Goal: Navigation & Orientation: Find specific page/section

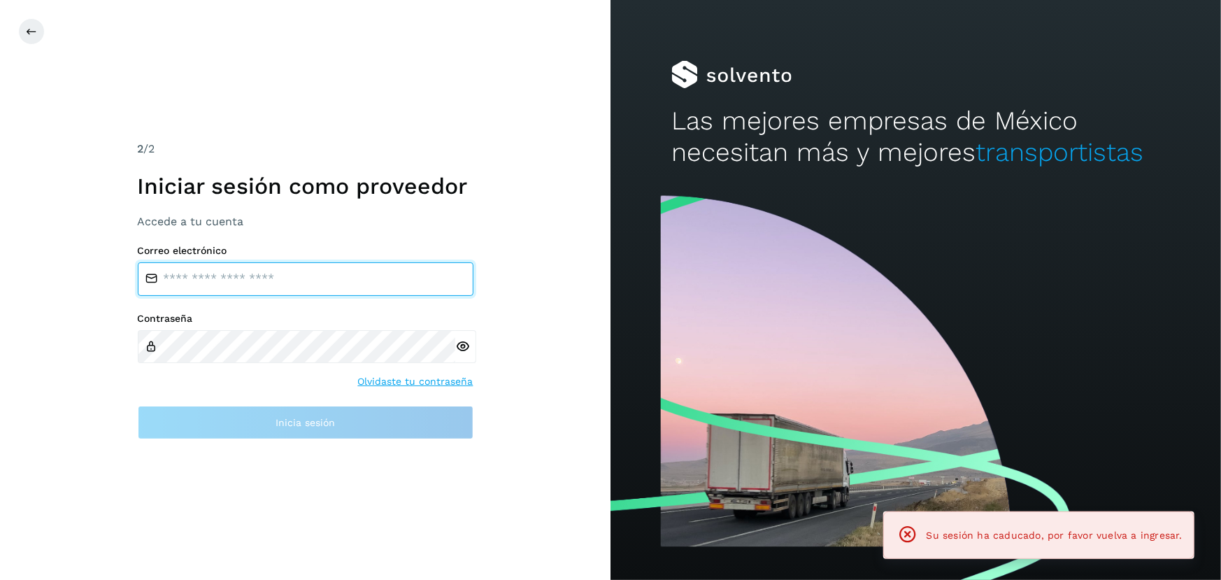
click at [253, 286] on input "email" at bounding box center [306, 279] width 336 height 34
type input "**********"
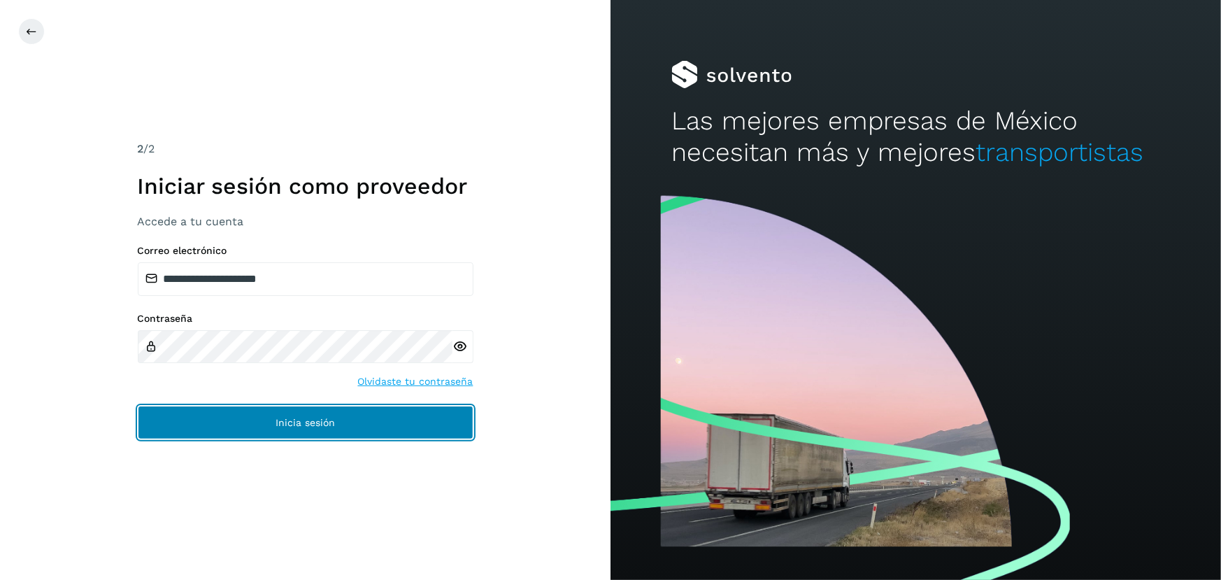
click at [296, 408] on button "Inicia sesión" at bounding box center [306, 423] width 336 height 34
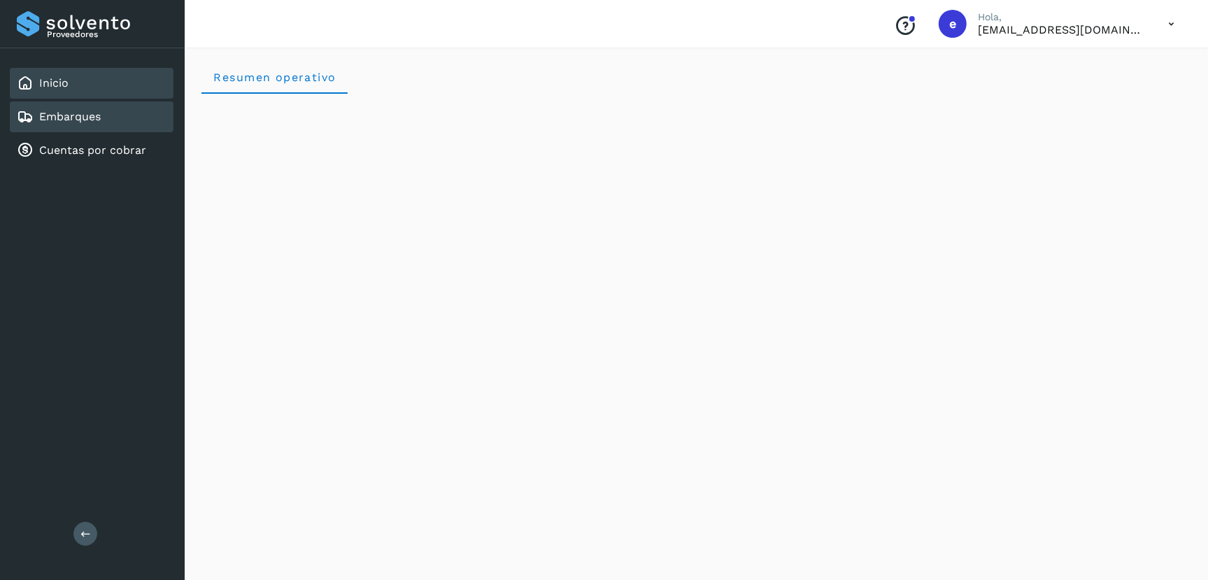
click at [112, 113] on div "Embarques" at bounding box center [92, 116] width 164 height 31
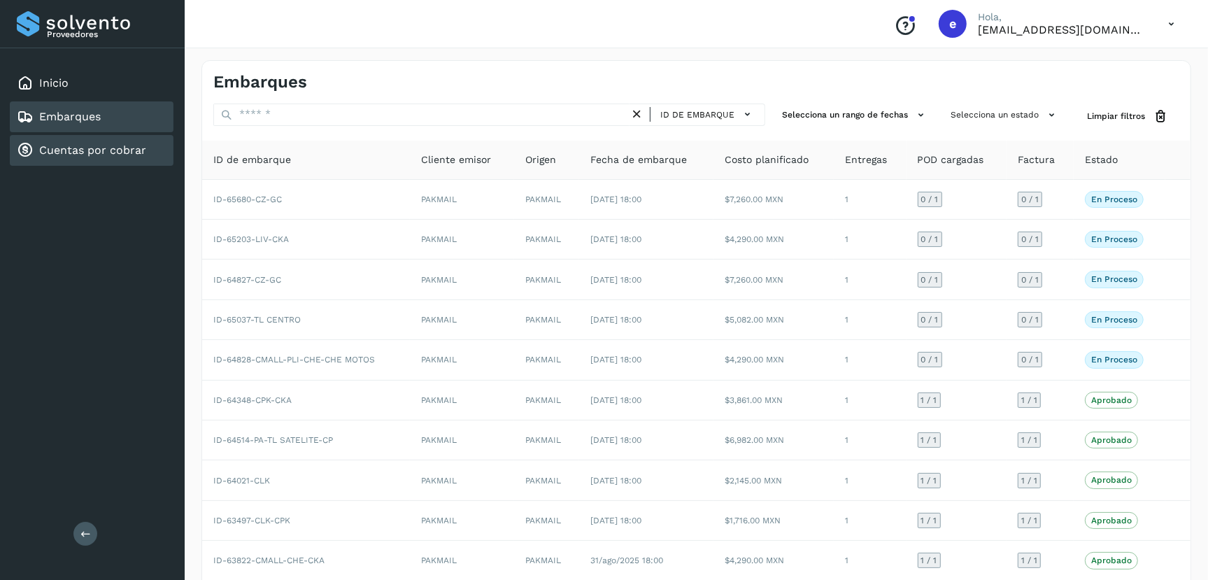
click at [96, 143] on link "Cuentas por cobrar" at bounding box center [92, 149] width 107 height 13
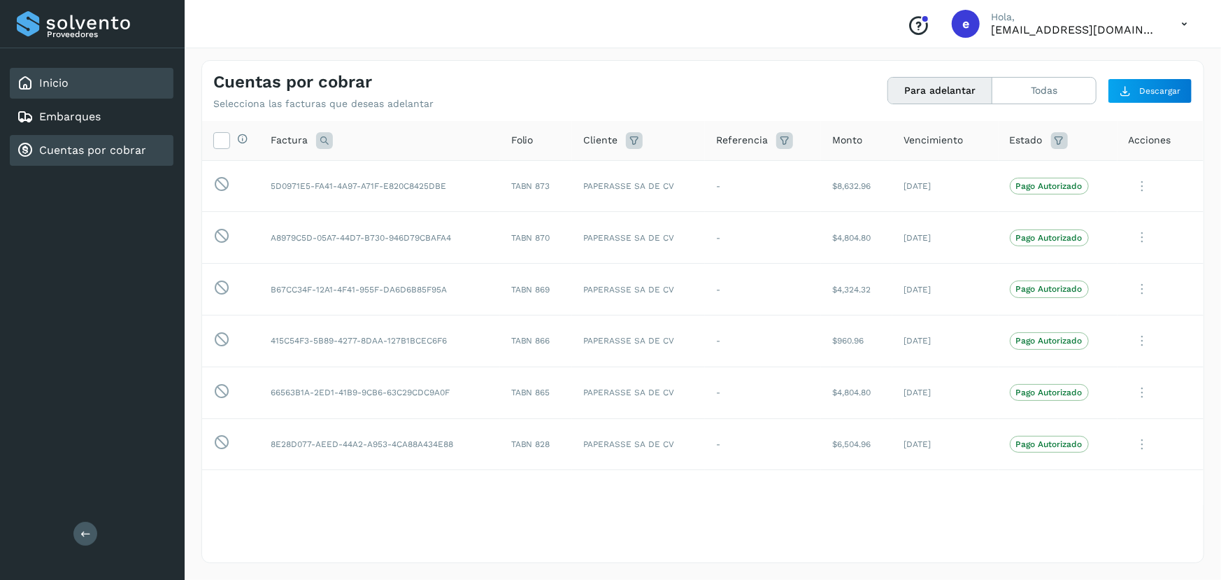
click at [80, 93] on div "Inicio" at bounding box center [92, 83] width 164 height 31
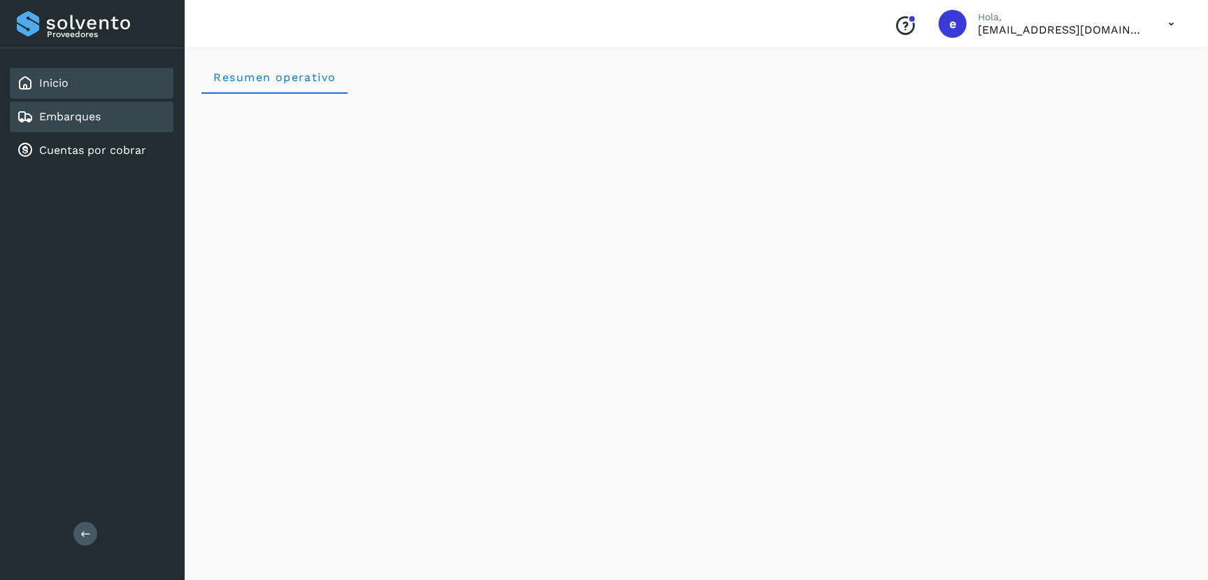
click at [101, 122] on div "Embarques" at bounding box center [92, 116] width 164 height 31
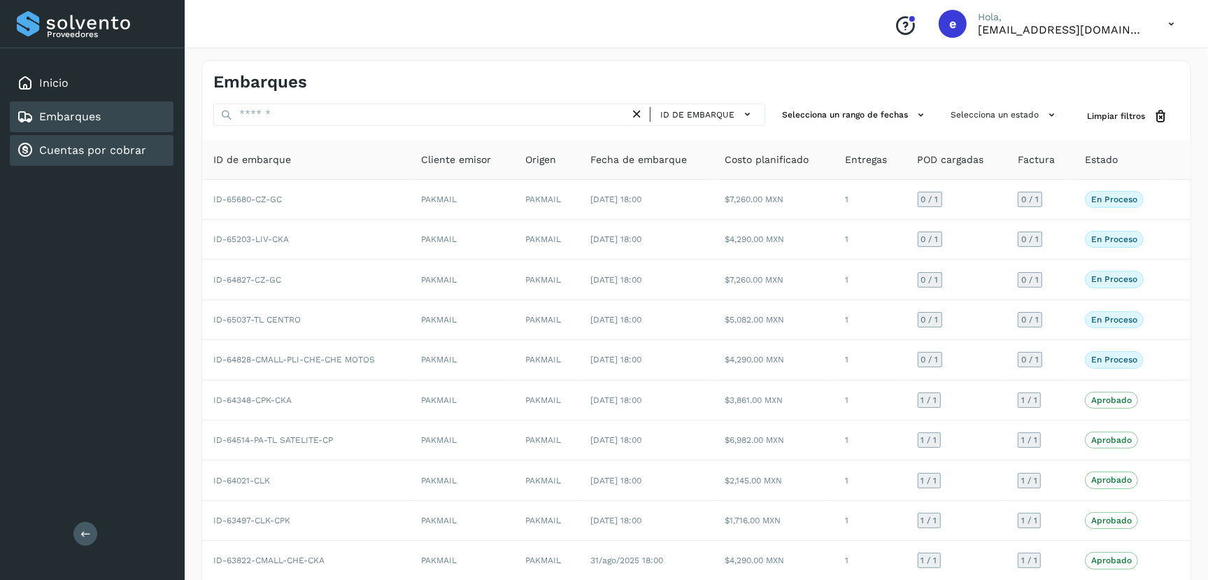
click at [95, 143] on link "Cuentas por cobrar" at bounding box center [92, 149] width 107 height 13
